Goal: Transaction & Acquisition: Purchase product/service

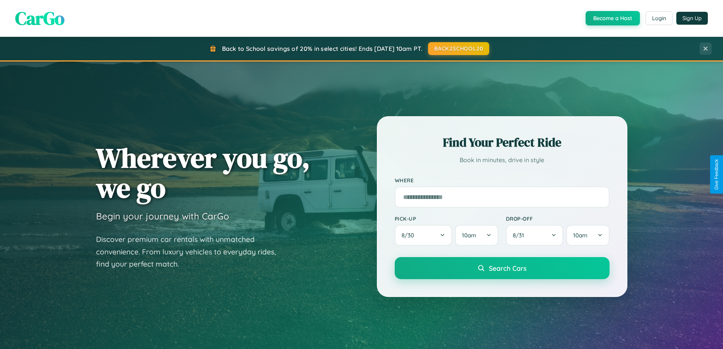
scroll to position [22, 0]
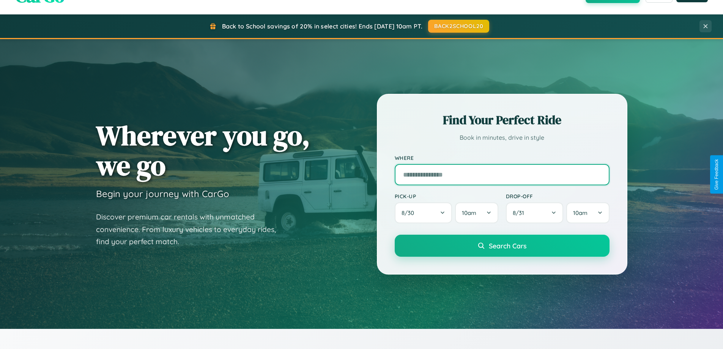
click at [502, 174] on input "text" at bounding box center [502, 174] width 215 height 21
type input "**********"
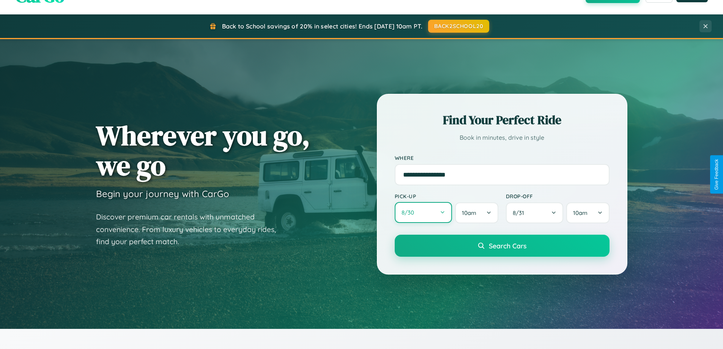
click at [423, 212] on button "8 / 30" at bounding box center [424, 212] width 58 height 21
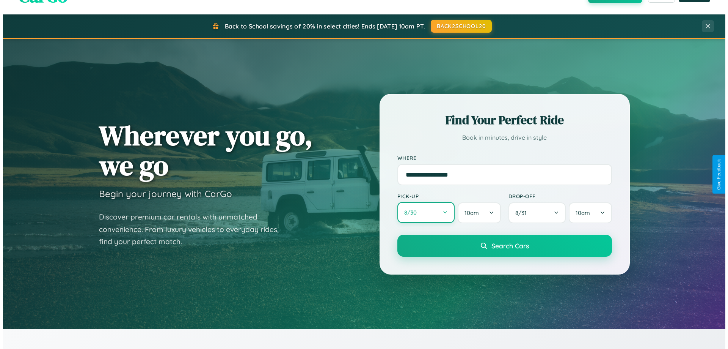
select select "*"
select select "****"
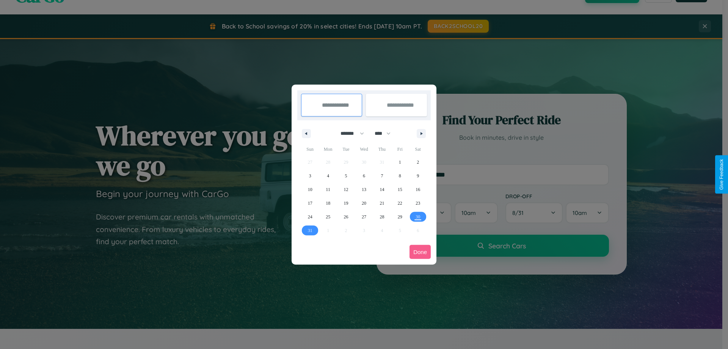
drag, startPoint x: 349, startPoint y: 133, endPoint x: 364, endPoint y: 152, distance: 24.3
click at [349, 133] on select "******* ******** ***** ***** *** **** **** ****** ********* ******* ******** **…" at bounding box center [351, 133] width 32 height 13
select select "*"
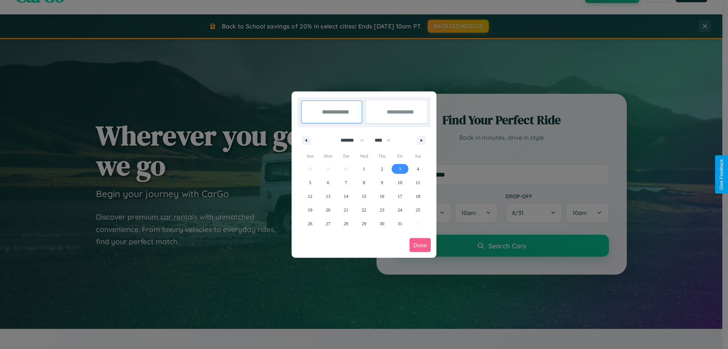
click at [400, 168] on span "3" at bounding box center [400, 169] width 2 height 14
type input "**********"
click at [382, 182] on span "9" at bounding box center [382, 183] width 2 height 14
type input "**********"
click at [420, 245] on button "Done" at bounding box center [420, 245] width 21 height 14
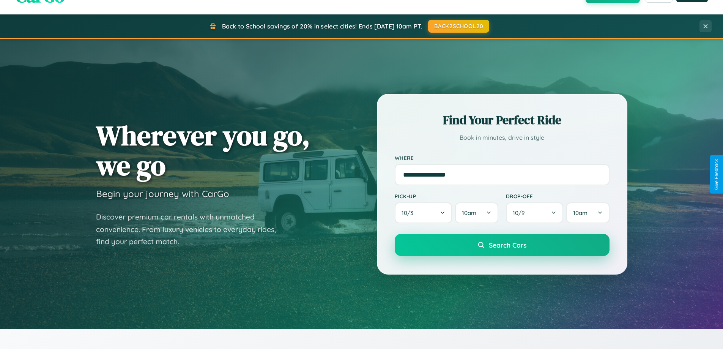
click at [502, 245] on span "Search Cars" at bounding box center [508, 245] width 38 height 8
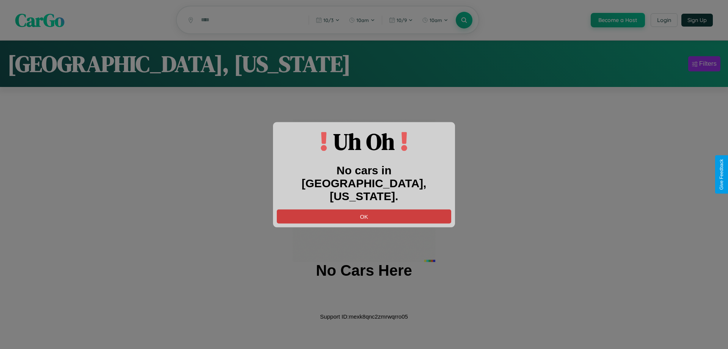
click at [364, 209] on button "OK" at bounding box center [364, 216] width 175 height 14
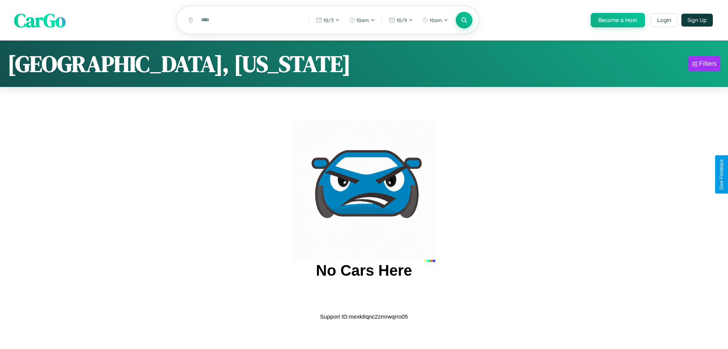
click at [40, 20] on span "CarGo" at bounding box center [40, 20] width 52 height 26
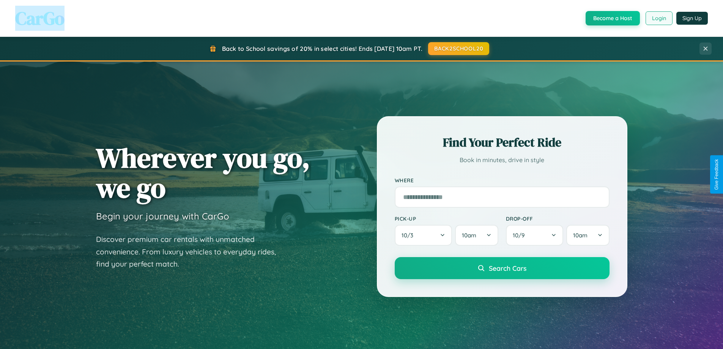
click at [658, 18] on button "Login" at bounding box center [658, 18] width 27 height 14
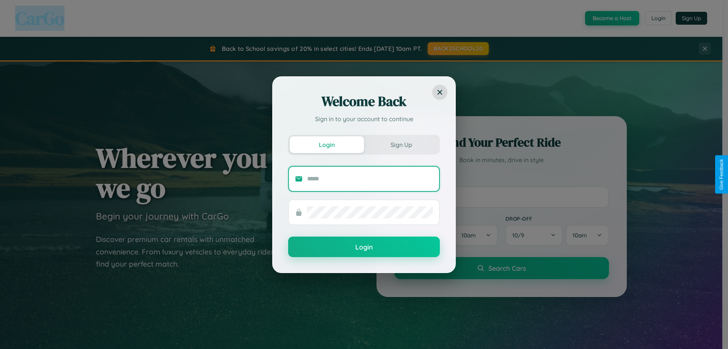
click at [370, 178] on input "text" at bounding box center [370, 179] width 126 height 12
type input "**********"
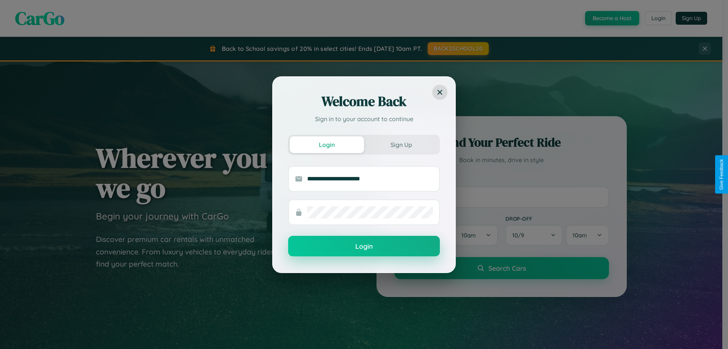
click at [364, 246] on button "Login" at bounding box center [364, 246] width 152 height 20
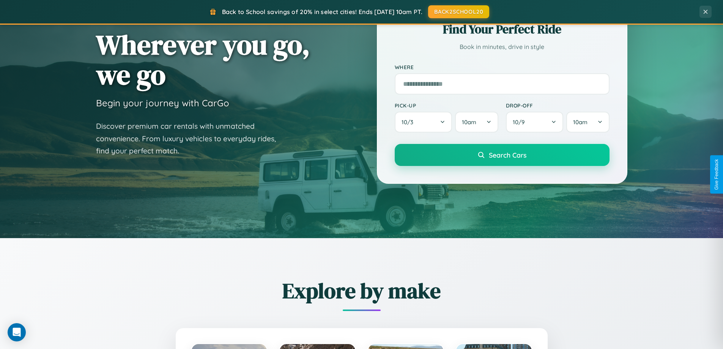
scroll to position [327, 0]
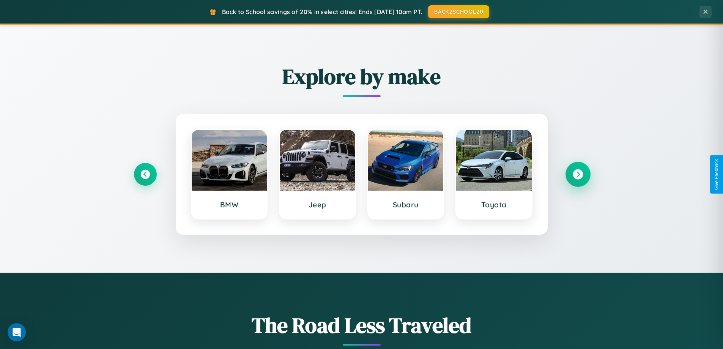
click at [577, 174] on icon at bounding box center [578, 174] width 10 height 10
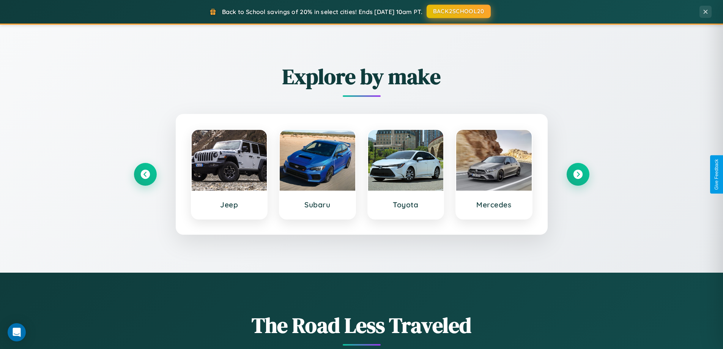
click at [458, 11] on button "BACK2SCHOOL20" at bounding box center [458, 12] width 64 height 14
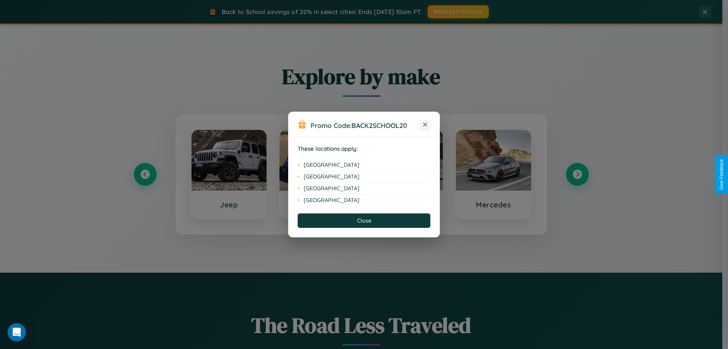
click at [425, 125] on icon at bounding box center [425, 125] width 4 height 4
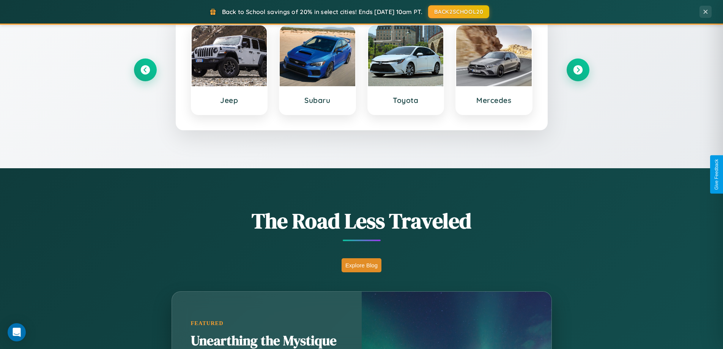
scroll to position [1219, 0]
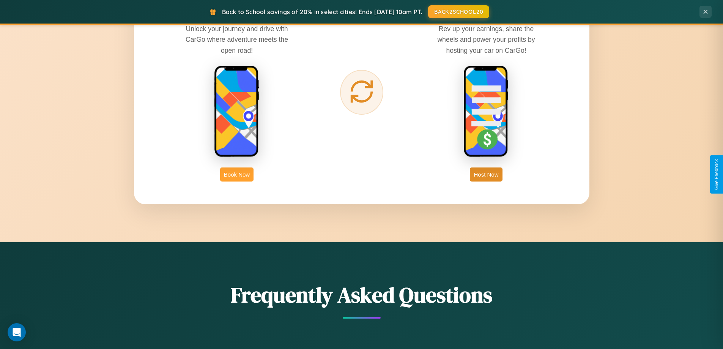
click at [237, 174] on button "Book Now" at bounding box center [236, 174] width 33 height 14
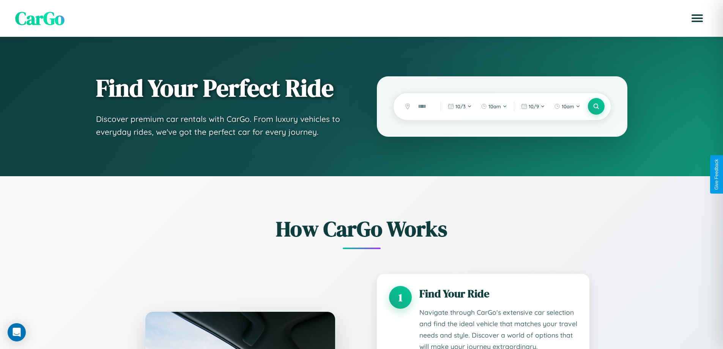
scroll to position [1205, 0]
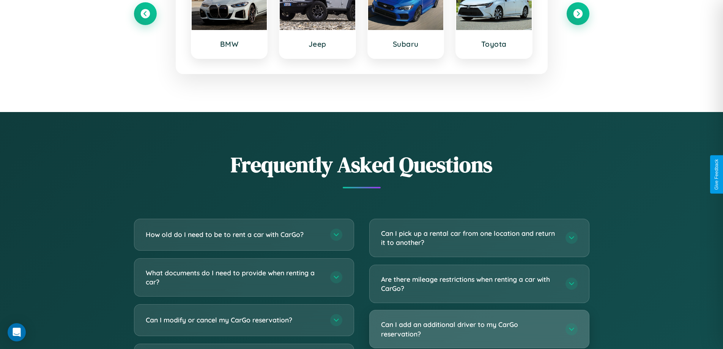
click at [479, 329] on h3 "Can I add an additional driver to my CarGo reservation?" at bounding box center [469, 328] width 177 height 19
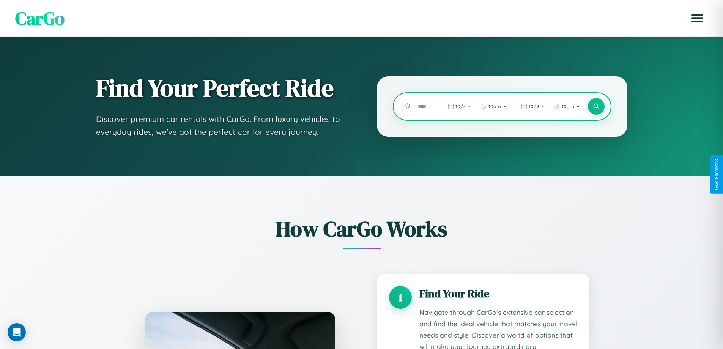
click at [424, 106] on input "text" at bounding box center [423, 106] width 19 height 13
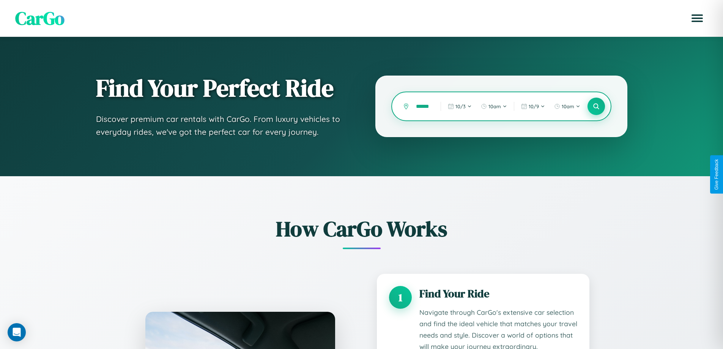
type input "******"
click at [596, 106] on icon at bounding box center [595, 106] width 7 height 7
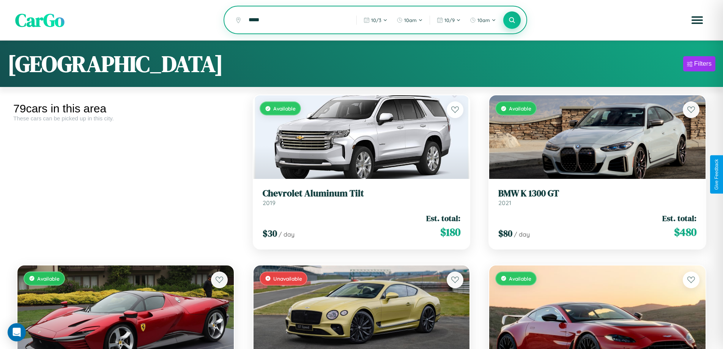
click at [512, 20] on icon at bounding box center [511, 19] width 7 height 7
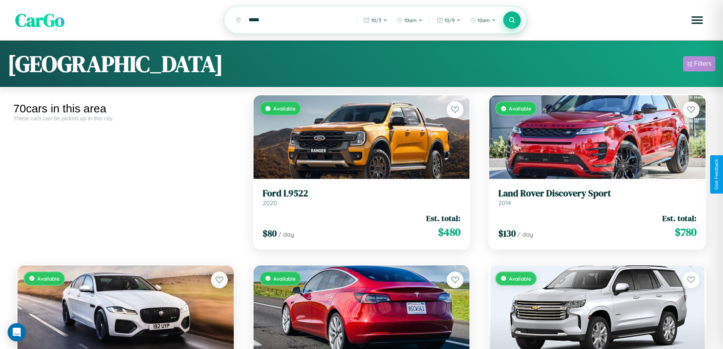
click at [699, 65] on div "Filters" at bounding box center [702, 64] width 17 height 8
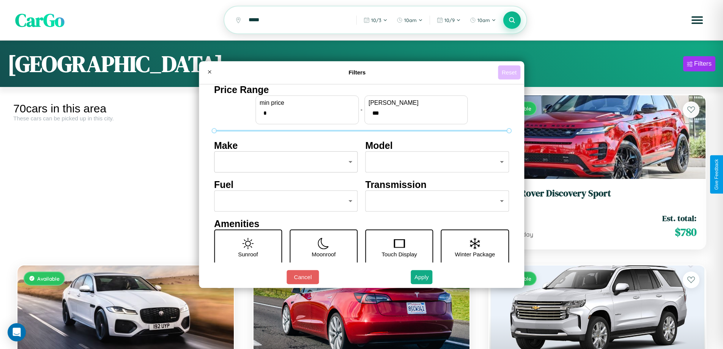
click at [510, 72] on button "Reset" at bounding box center [509, 72] width 22 height 14
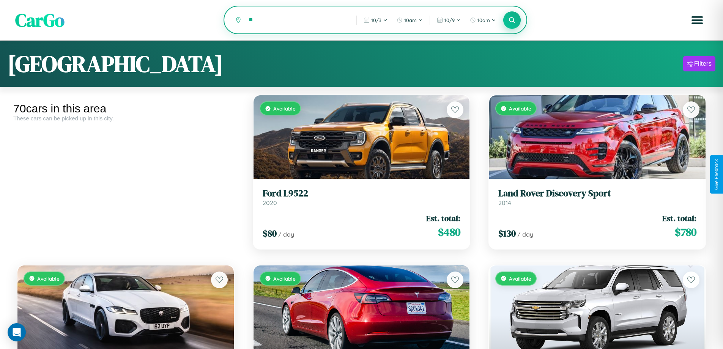
type input "*"
type input "*******"
click at [512, 20] on icon at bounding box center [511, 19] width 7 height 7
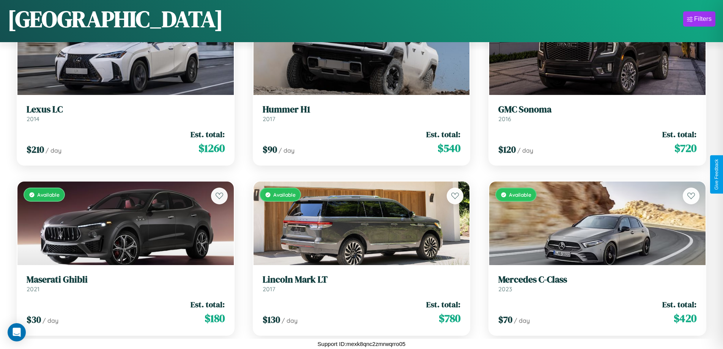
scroll to position [4694, 0]
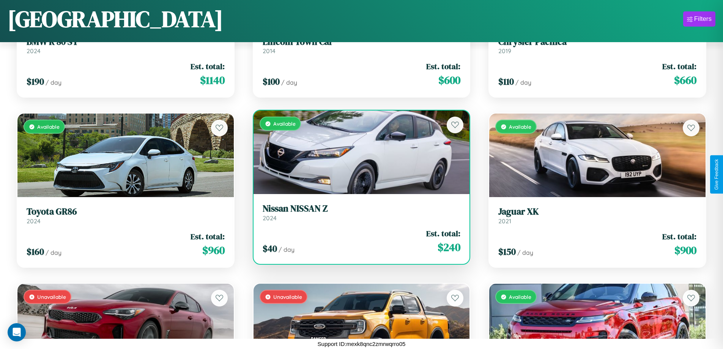
click at [358, 154] on div "Available" at bounding box center [361, 151] width 216 height 83
click at [358, 152] on div "Available" at bounding box center [361, 151] width 216 height 83
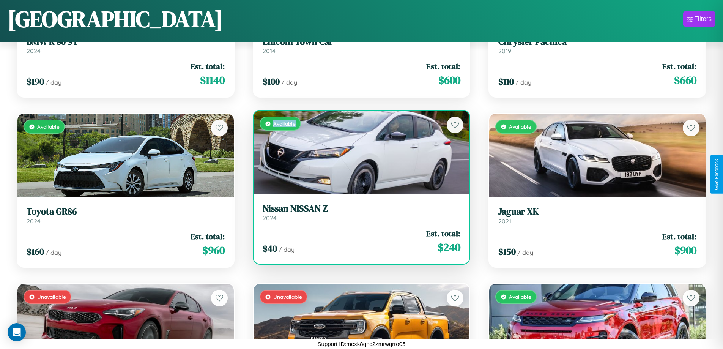
click at [358, 152] on div "Available" at bounding box center [361, 151] width 216 height 83
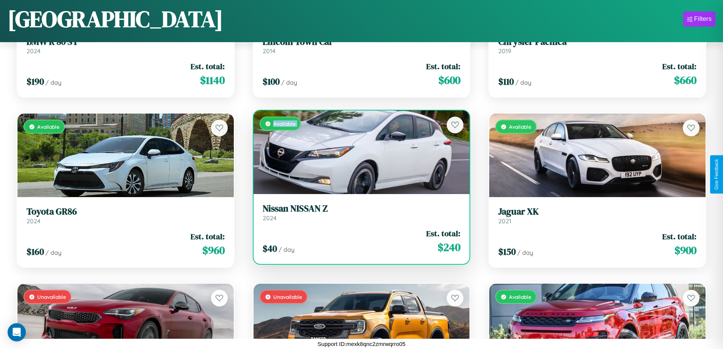
click at [358, 152] on div "Available" at bounding box center [361, 151] width 216 height 83
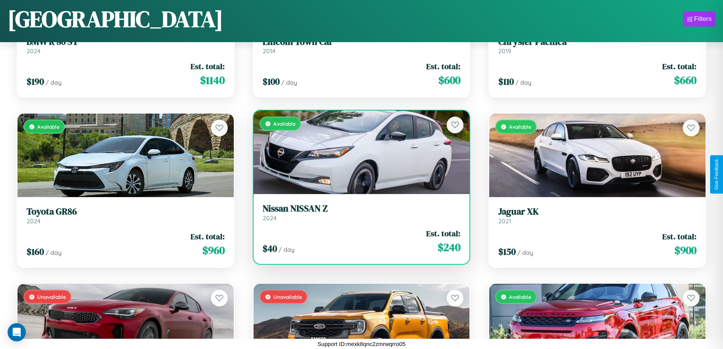
click at [358, 152] on div "Available" at bounding box center [361, 151] width 216 height 83
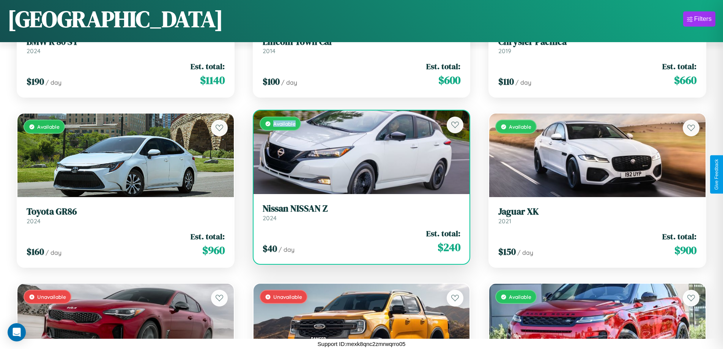
click at [358, 152] on div "Available" at bounding box center [361, 151] width 216 height 83
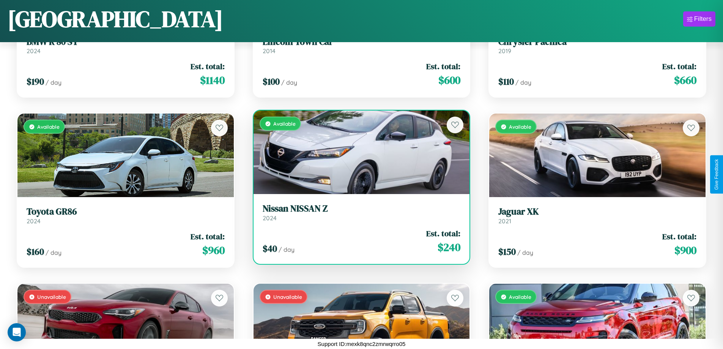
click at [358, 212] on h3 "Nissan NISSAN Z" at bounding box center [362, 208] width 198 height 11
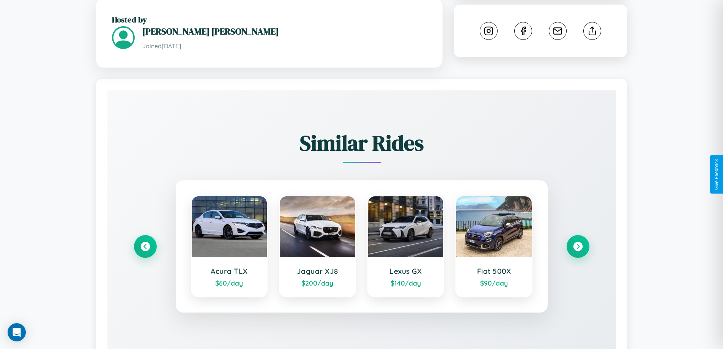
scroll to position [423, 0]
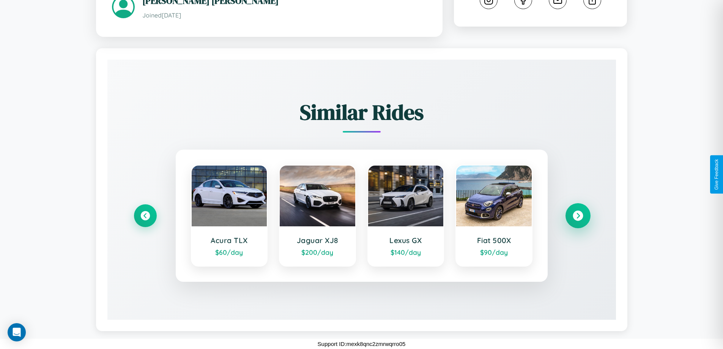
click at [577, 216] on icon at bounding box center [578, 216] width 10 height 10
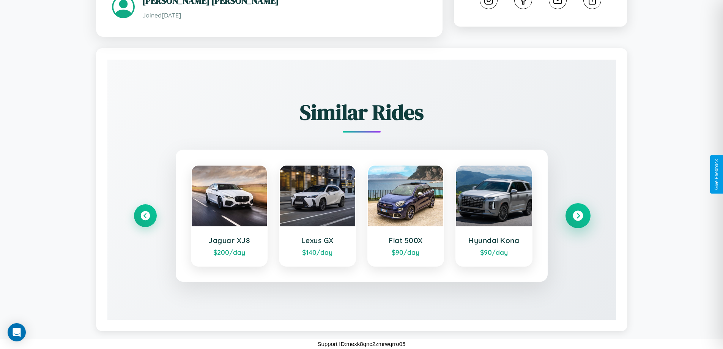
click at [577, 216] on icon at bounding box center [578, 216] width 10 height 10
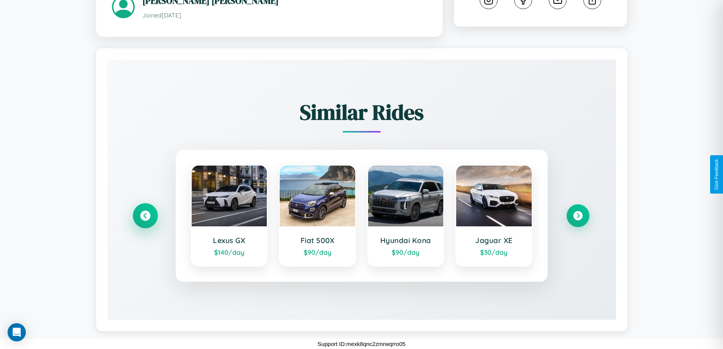
click at [145, 216] on icon at bounding box center [145, 216] width 10 height 10
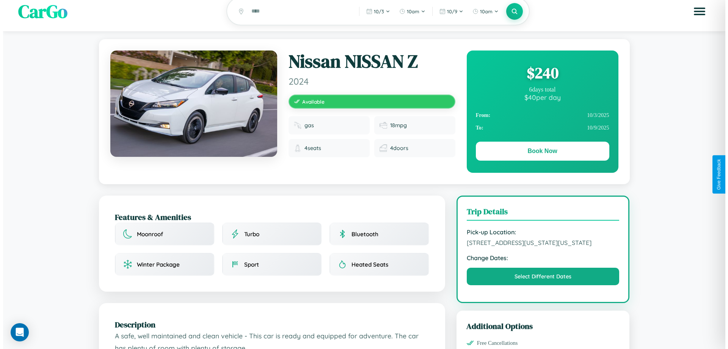
scroll to position [0, 0]
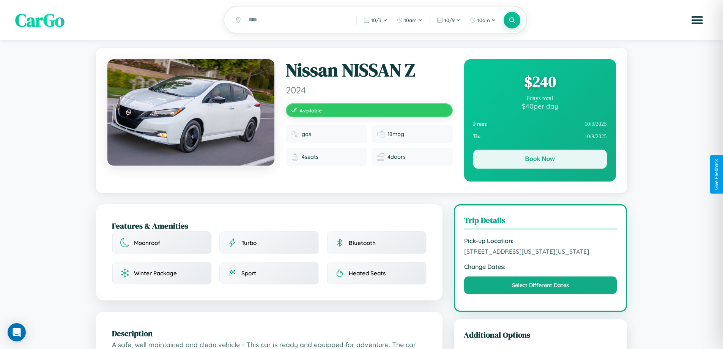
click at [540, 160] on button "Book Now" at bounding box center [540, 158] width 134 height 19
